Goal: Find specific page/section: Find specific page/section

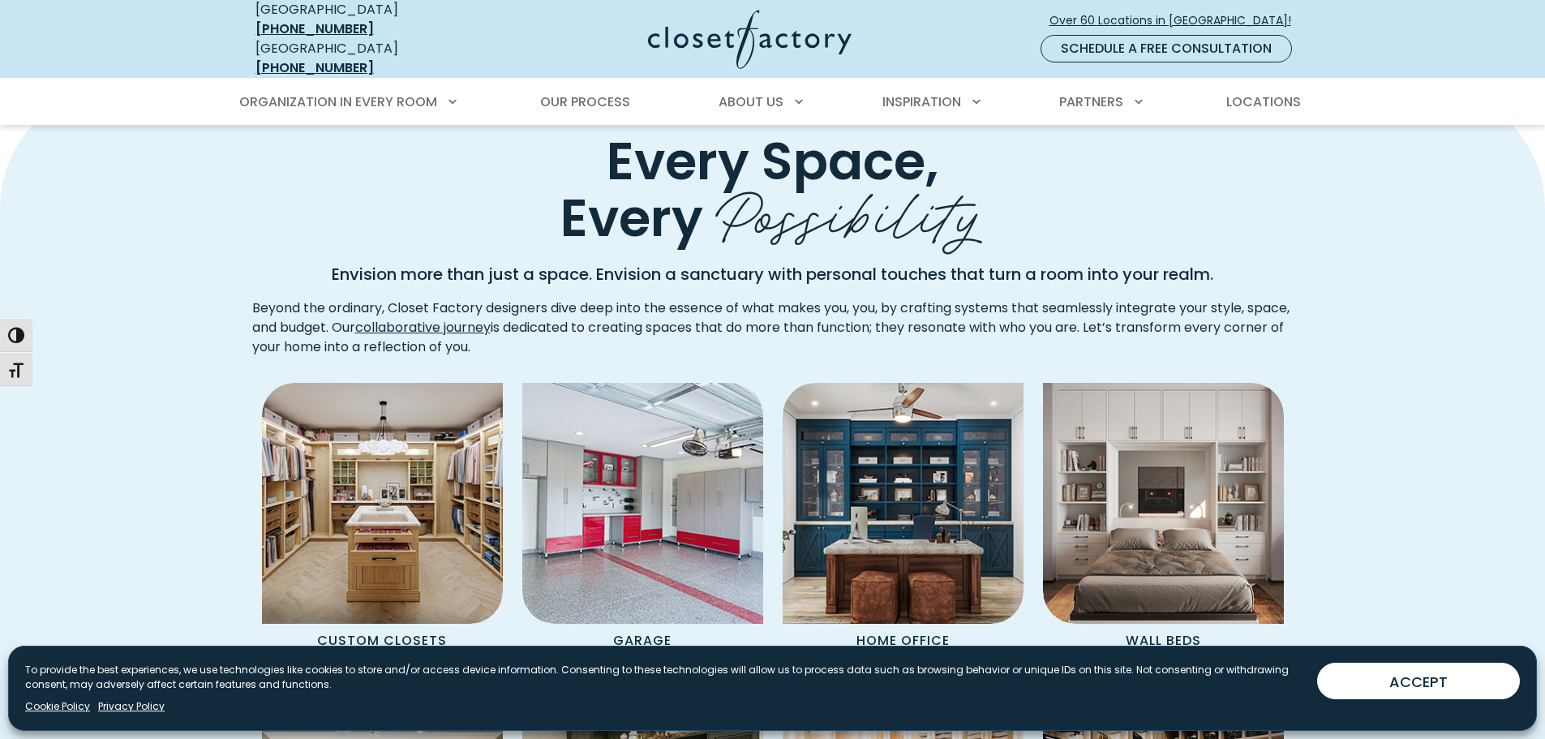
scroll to position [1297, 0]
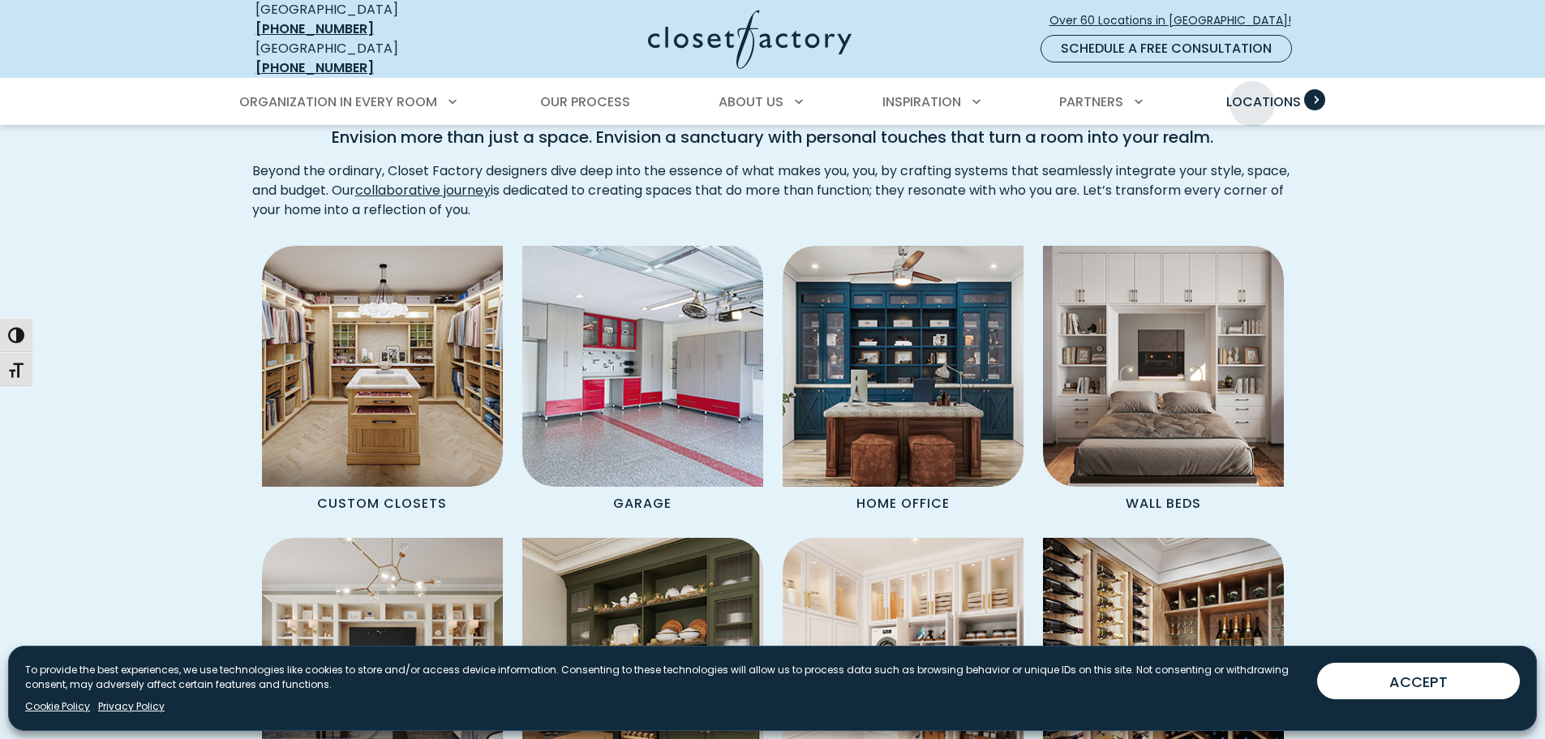
click at [1252, 92] on span "Locations" at bounding box center [1263, 101] width 75 height 19
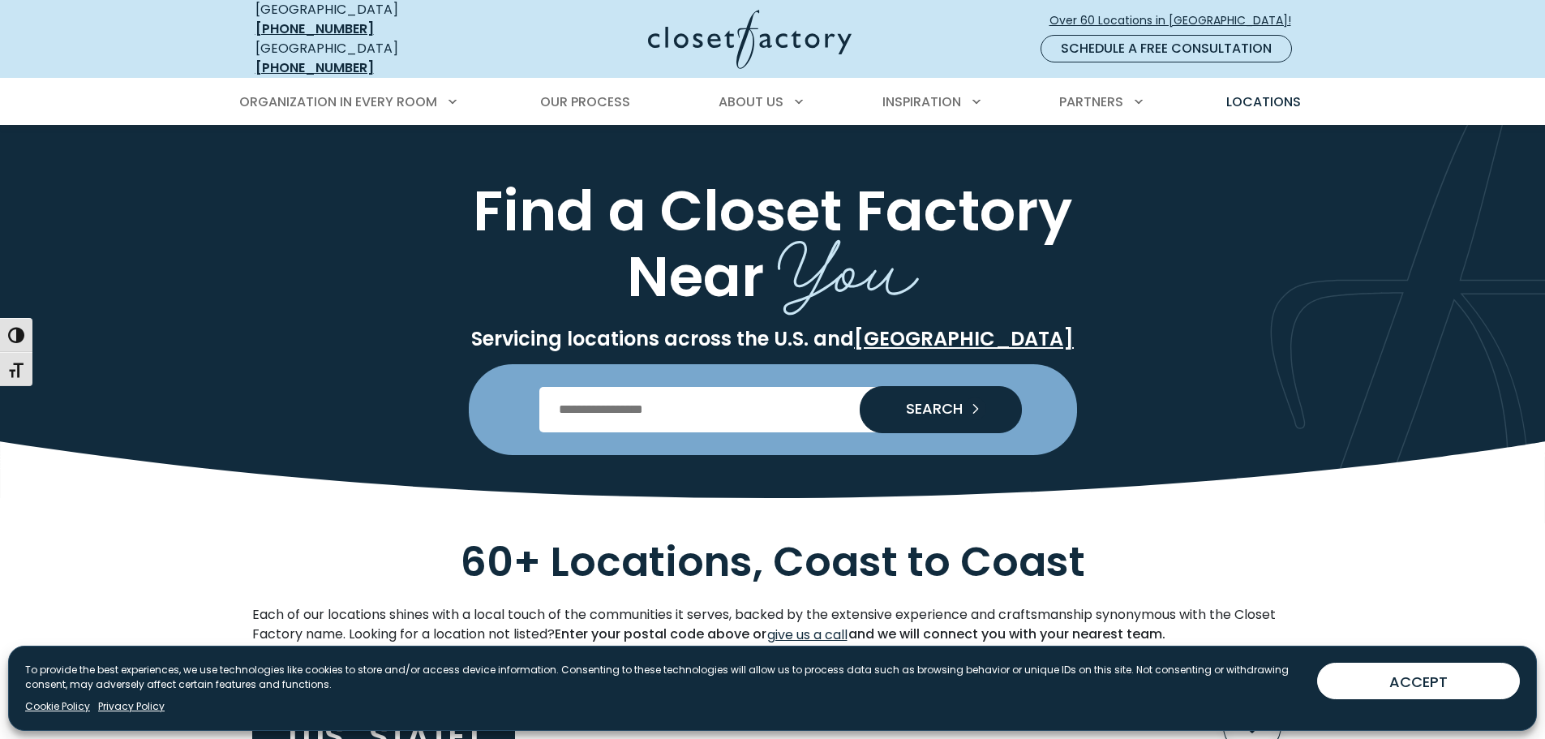
click at [666, 388] on input "Enter Postal Code" at bounding box center [772, 409] width 466 height 45
type input "*****"
click at [859, 386] on button "SEARCH" at bounding box center [940, 409] width 162 height 47
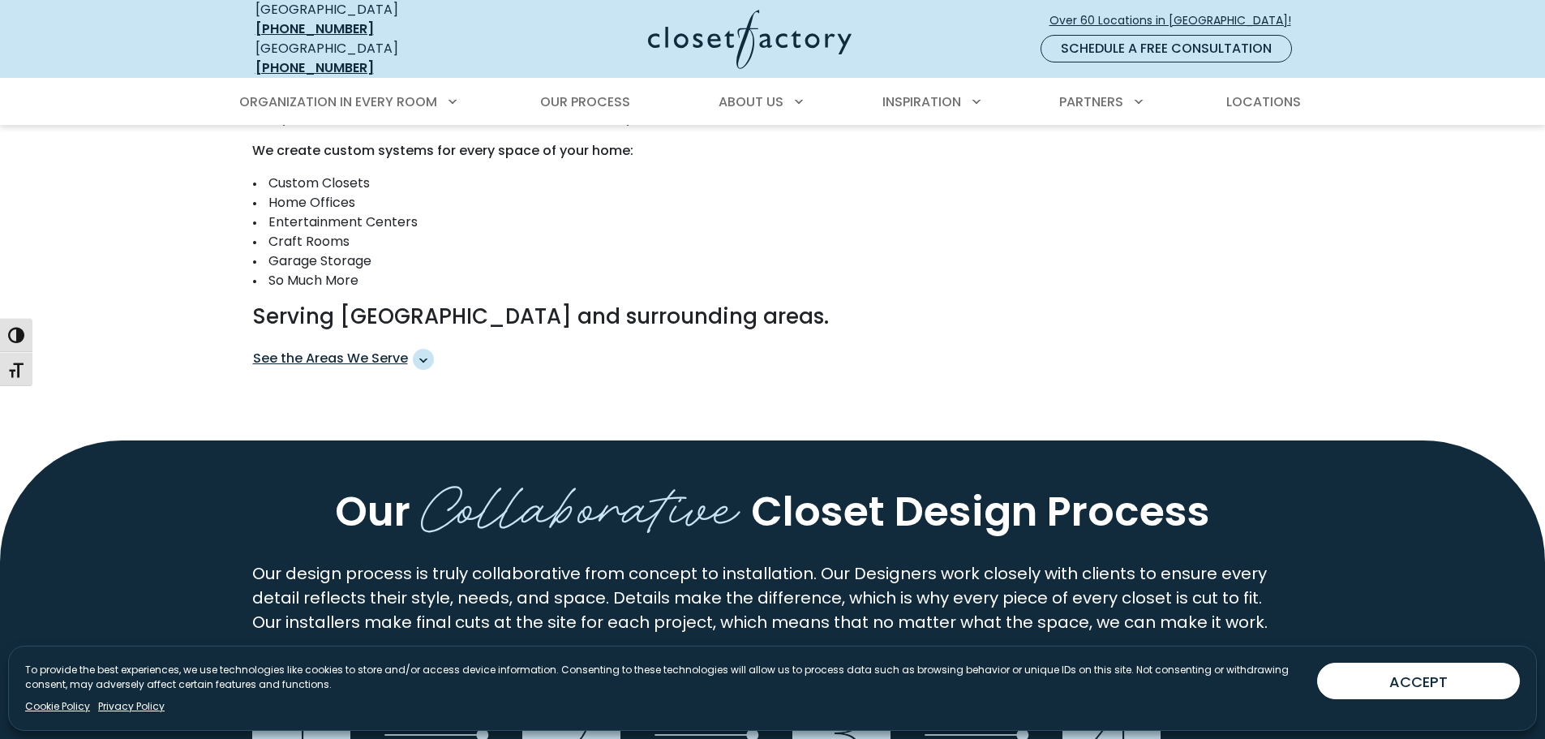
scroll to position [730, 0]
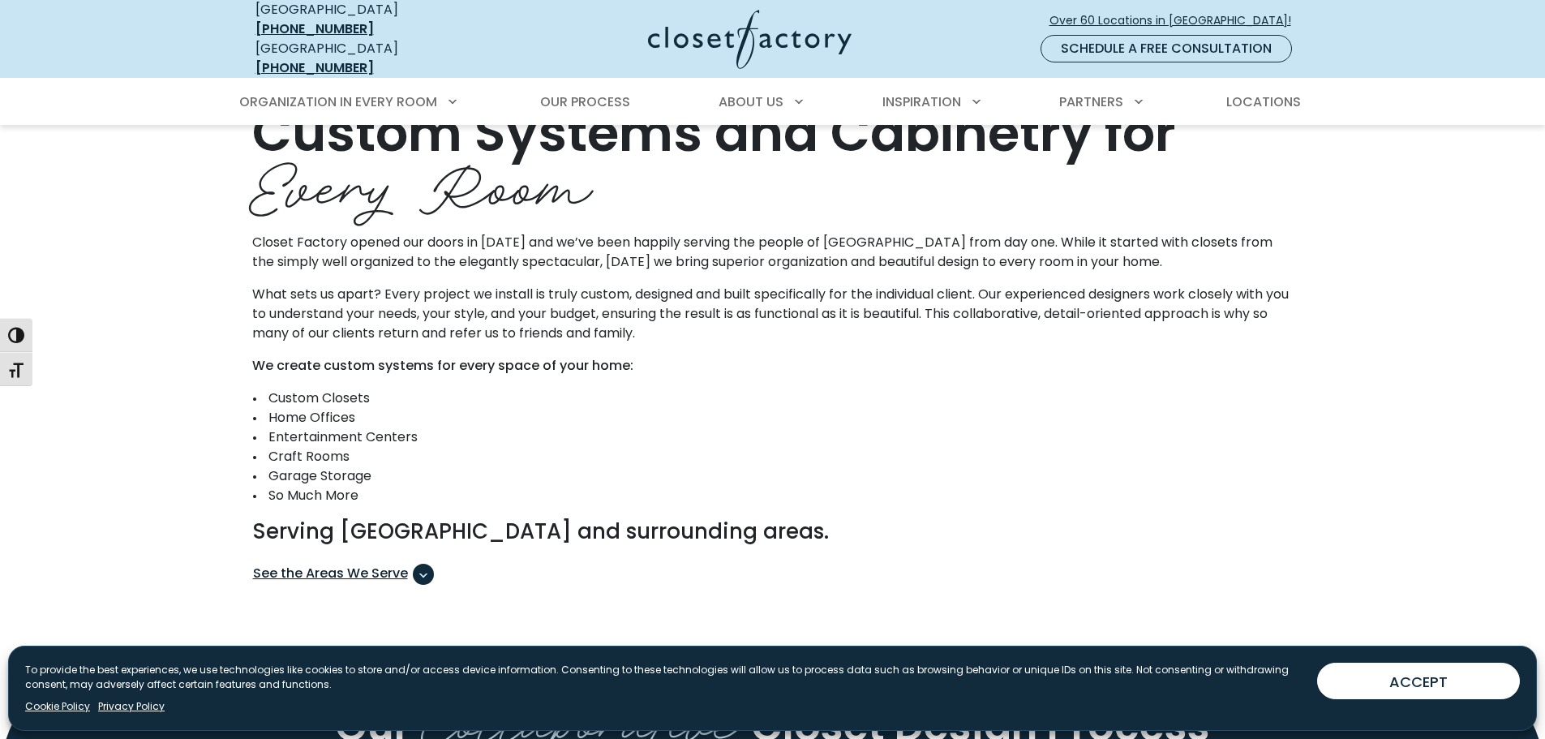
click at [426, 569] on span "See the Areas We Serve" at bounding box center [423, 574] width 21 height 21
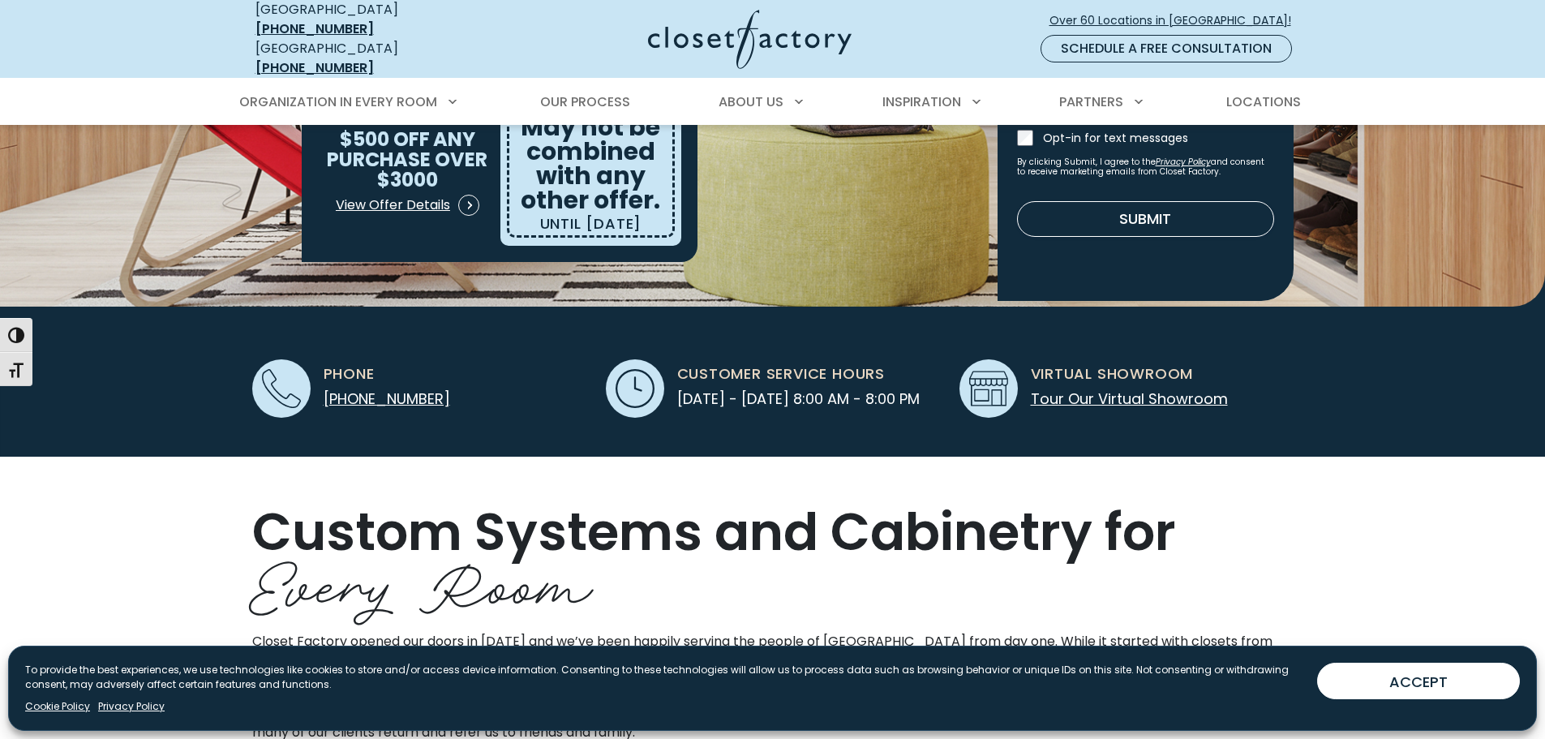
scroll to position [324, 0]
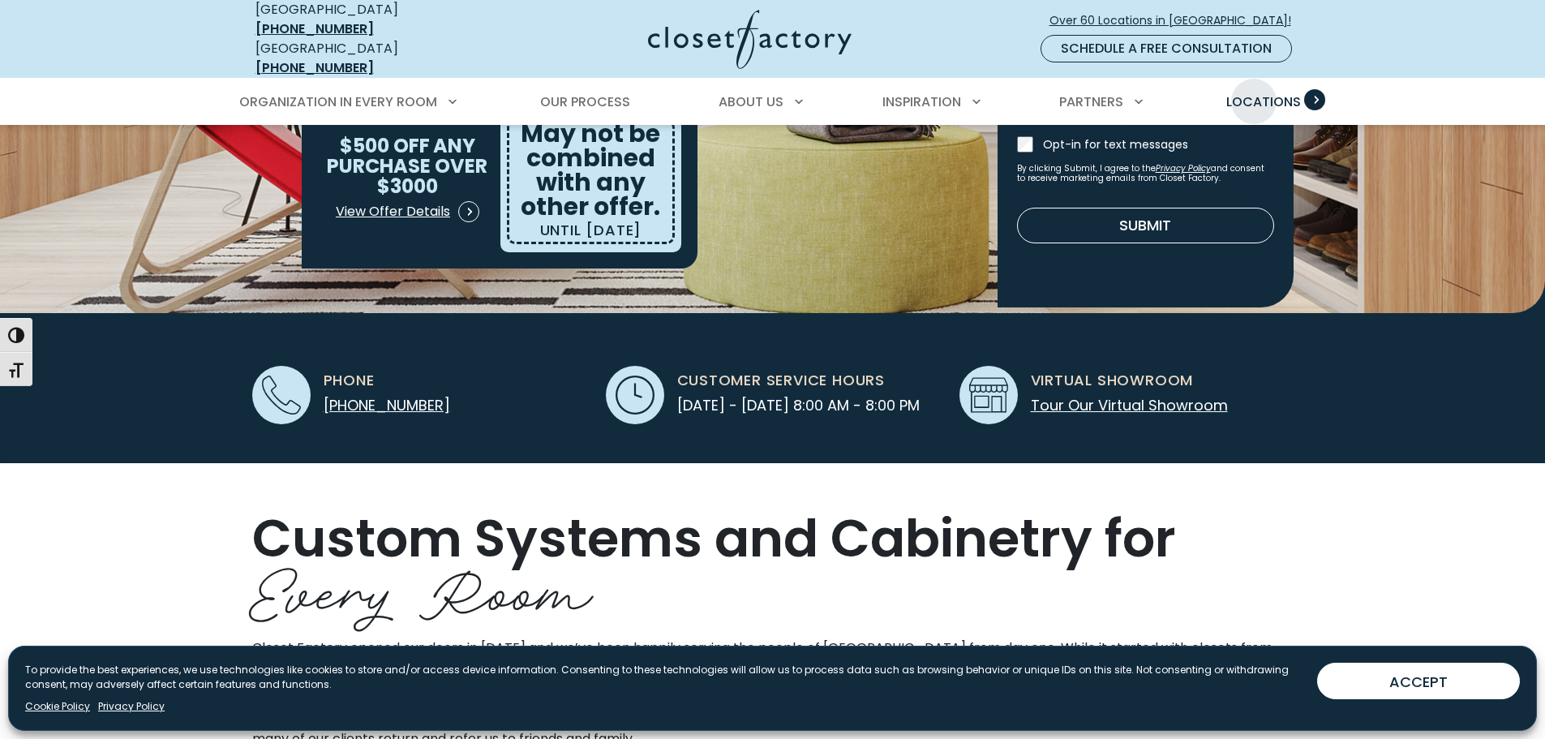
click at [1254, 92] on span "Locations" at bounding box center [1263, 101] width 75 height 19
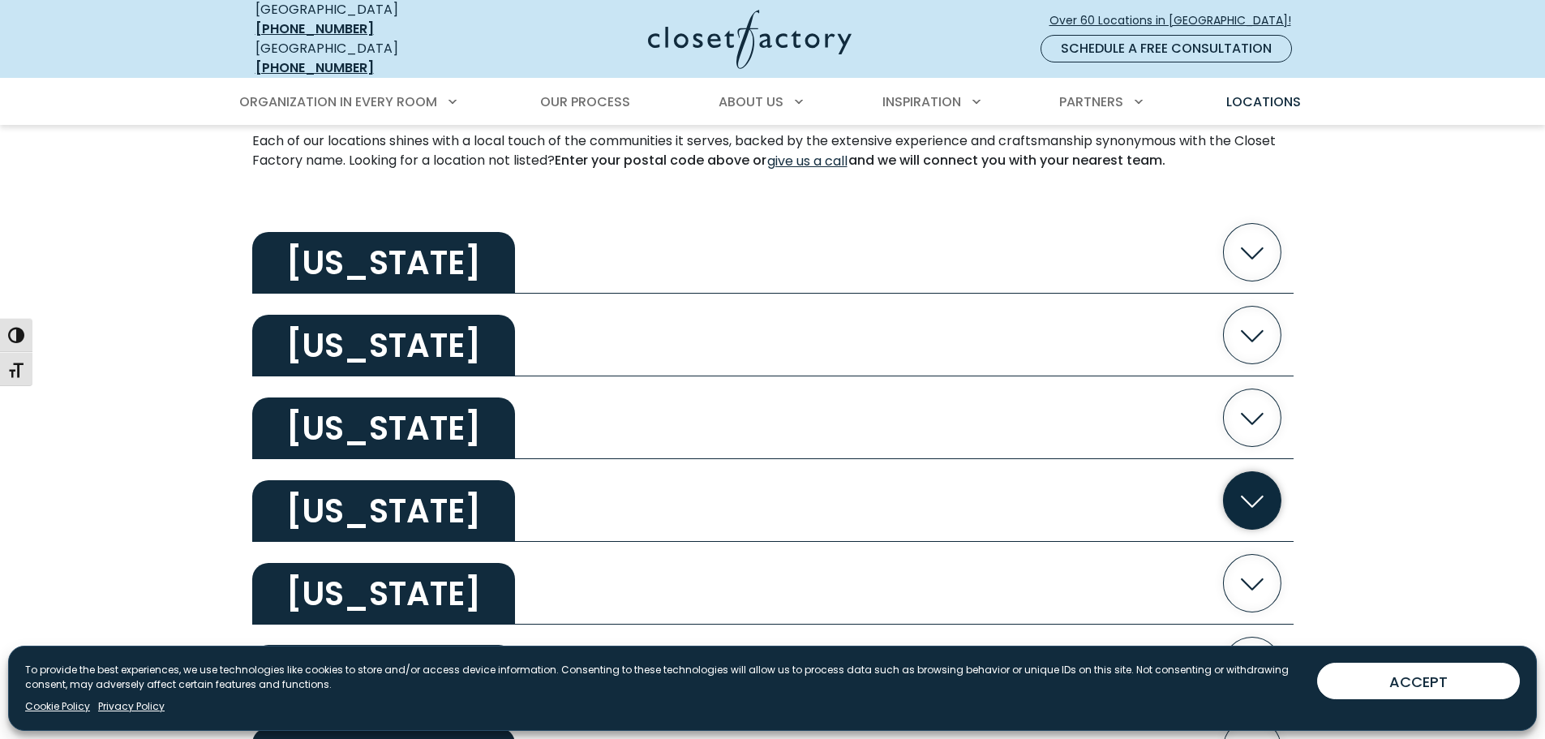
scroll to position [568, 0]
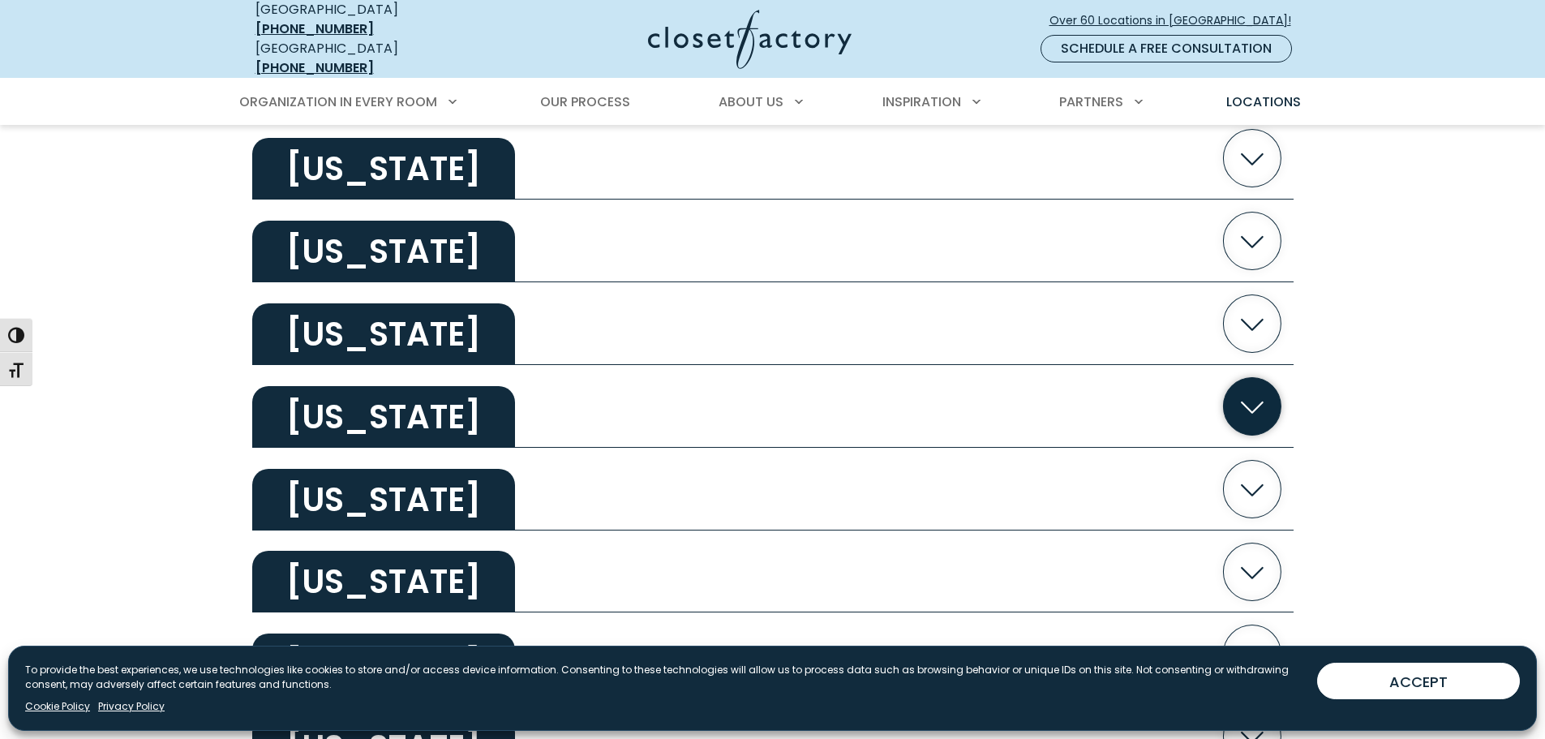
click at [338, 391] on h2 "[US_STATE]" at bounding box center [383, 417] width 263 height 62
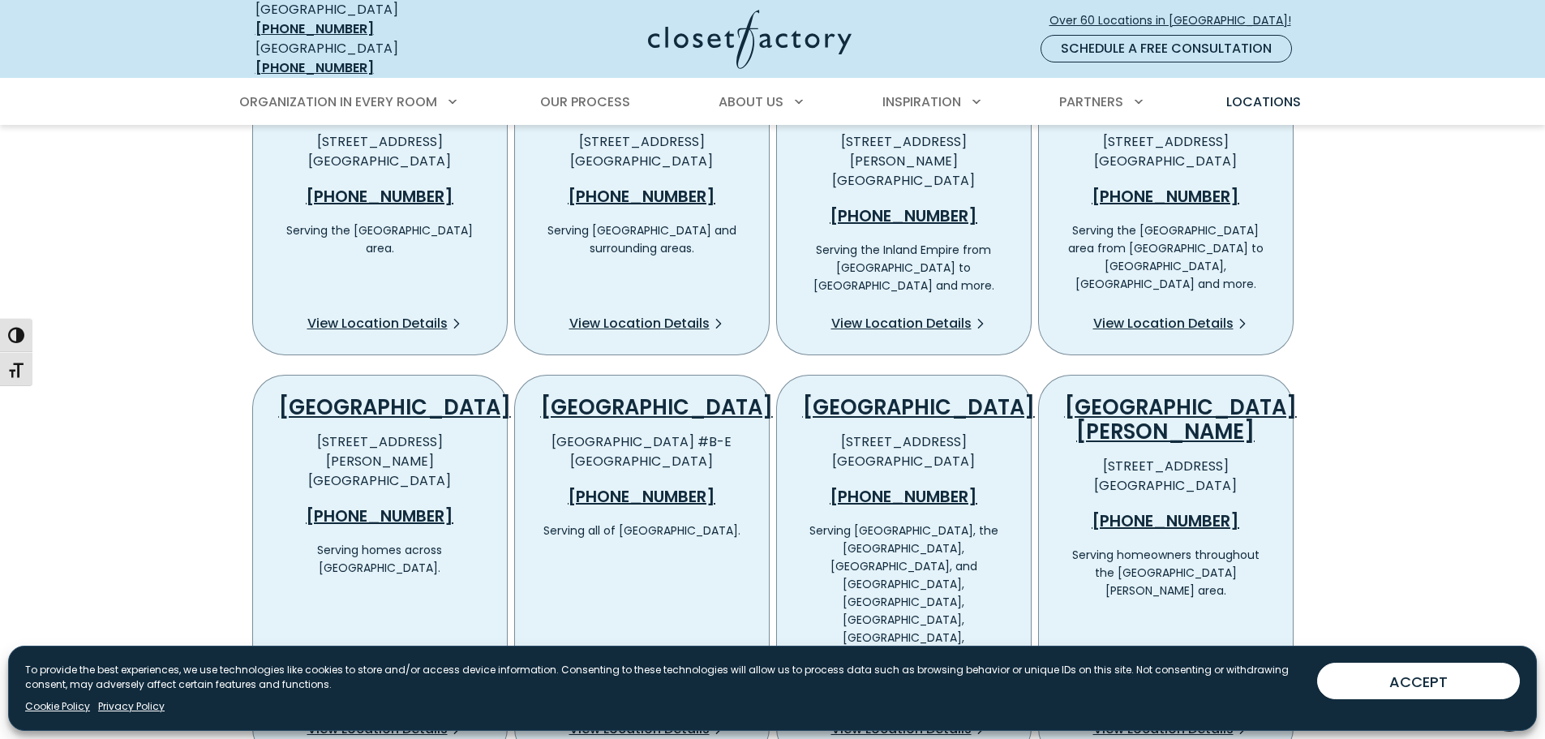
scroll to position [811, 0]
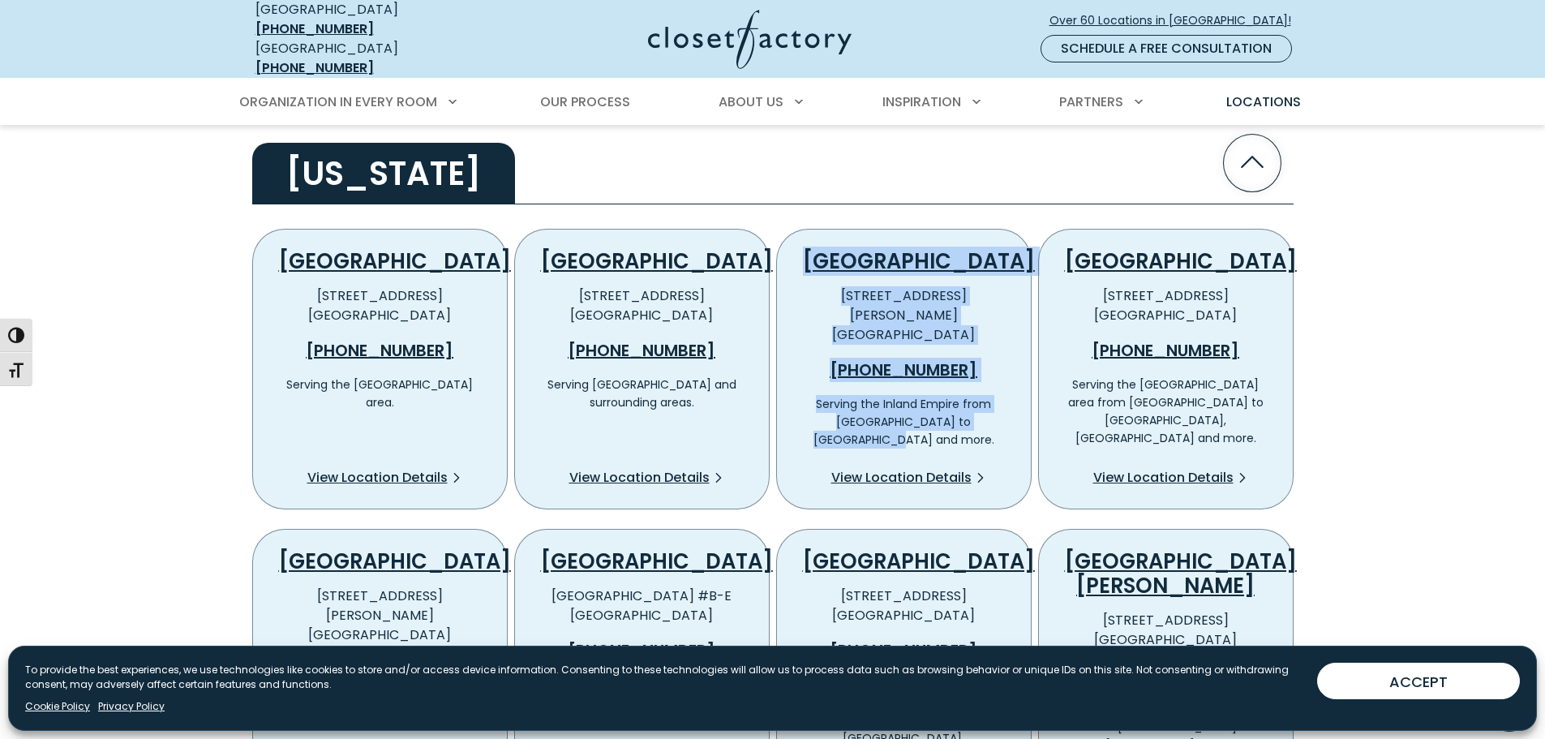
drag, startPoint x: 832, startPoint y: 254, endPoint x: 988, endPoint y: 403, distance: 215.6
click at [988, 403] on div "Riverside 532 Malloy Ct Corona, CA 92878 (951) 547-0312 Serving the Inland Empi…" at bounding box center [903, 369] width 255 height 281
copy div "Riverside 532 Malloy Ct Corona, CA 92878 (951) 547-0312 Serving the Inland Empi…"
click at [851, 468] on span "View Location Details" at bounding box center [901, 477] width 140 height 19
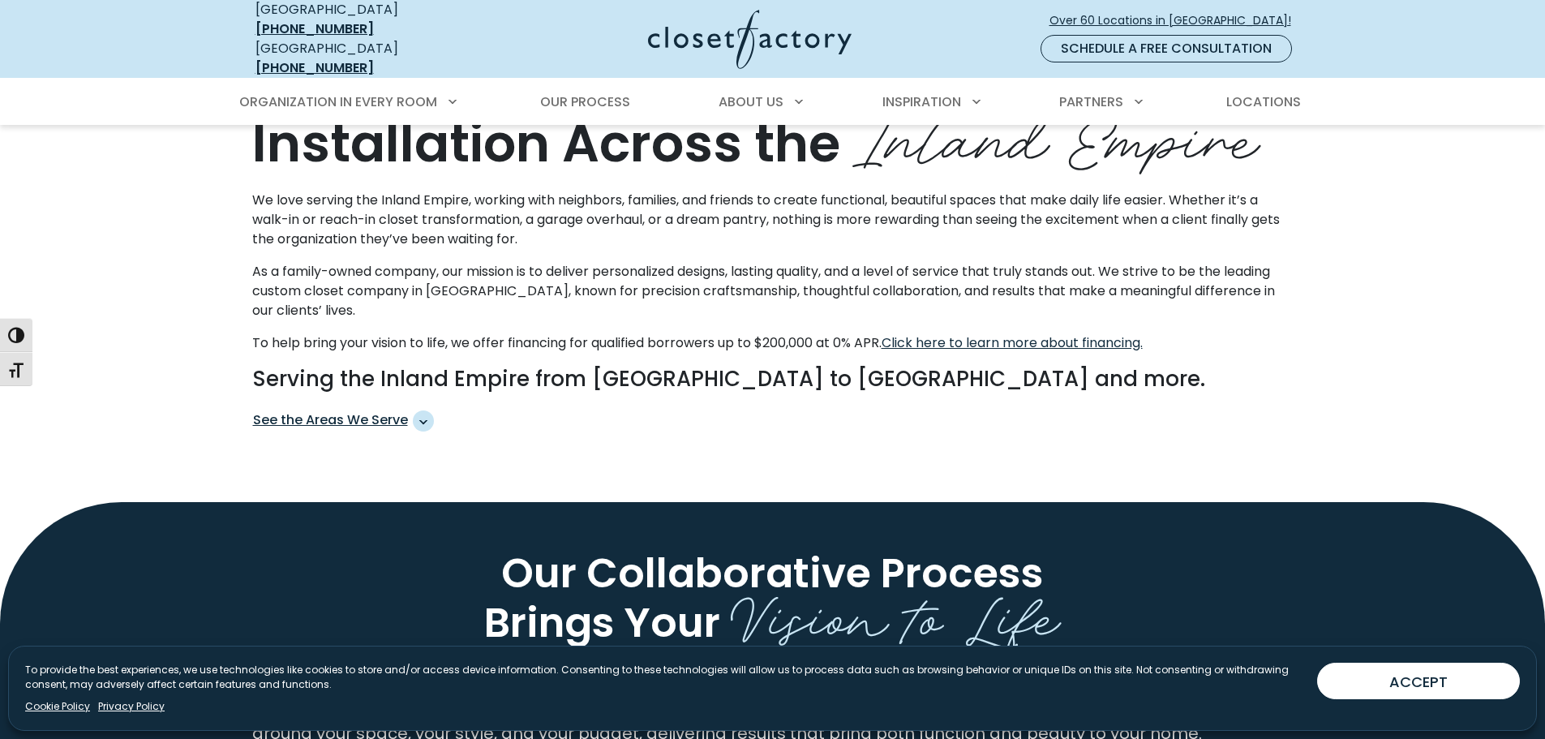
scroll to position [892, 0]
